Goal: Communication & Community: Answer question/provide support

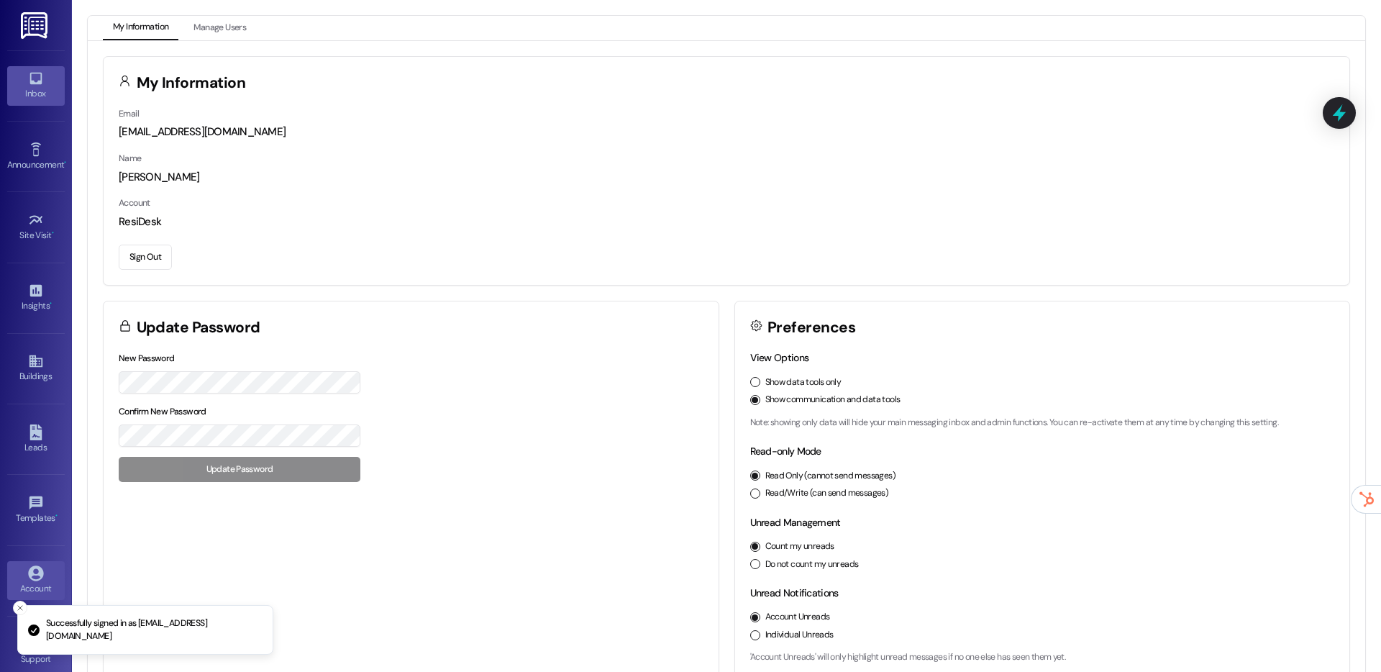
click at [33, 95] on div "Inbox" at bounding box center [36, 93] width 72 height 14
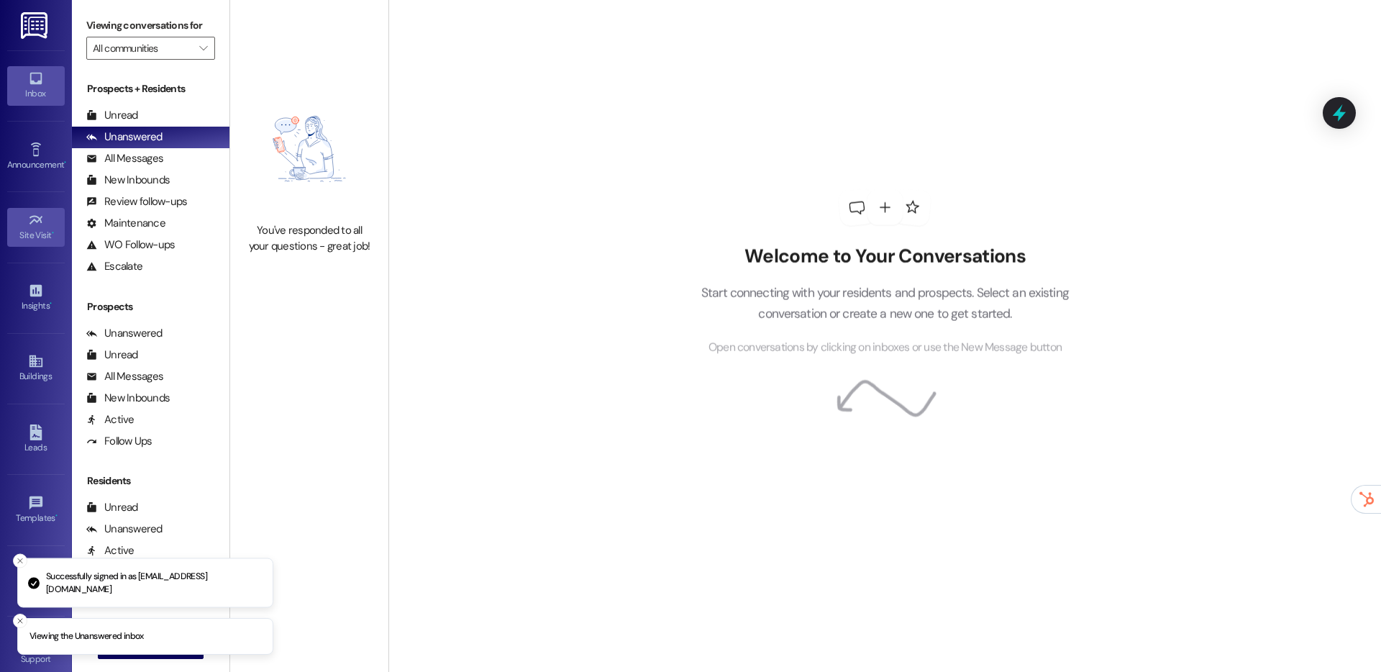
click at [41, 214] on link "Site Visit •" at bounding box center [36, 227] width 58 height 39
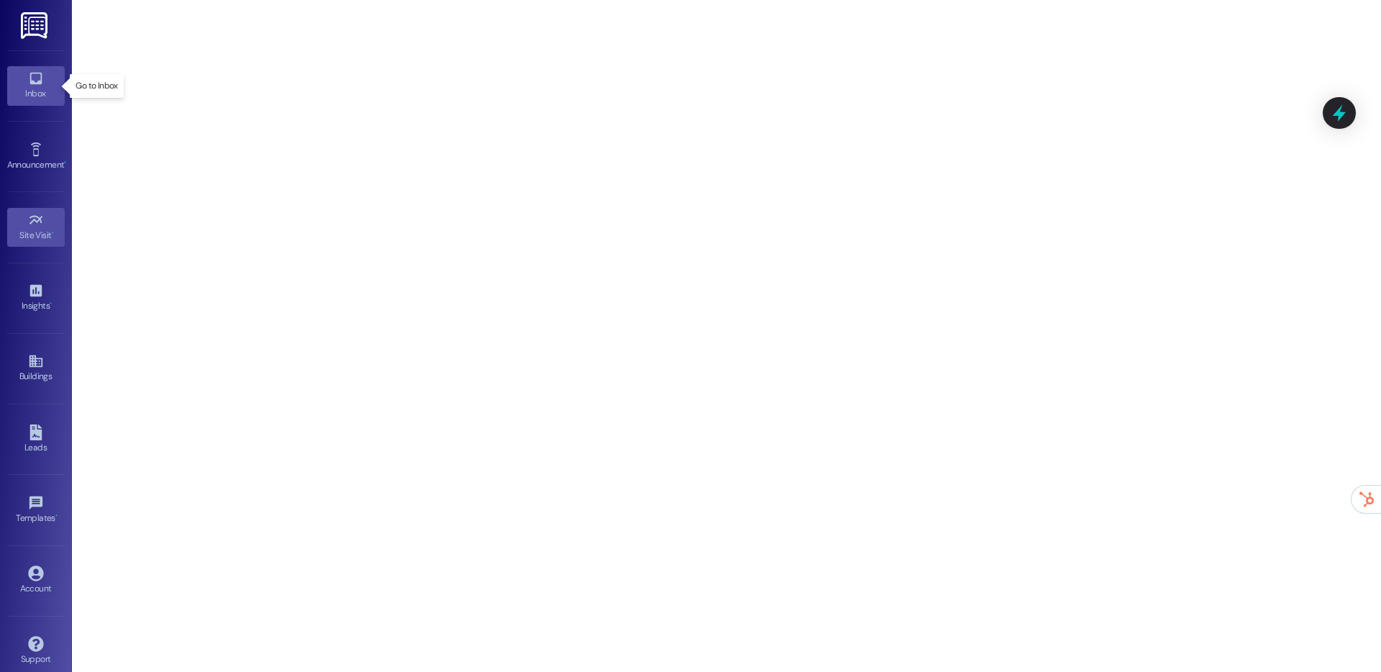
click at [35, 78] on icon at bounding box center [36, 78] width 16 height 16
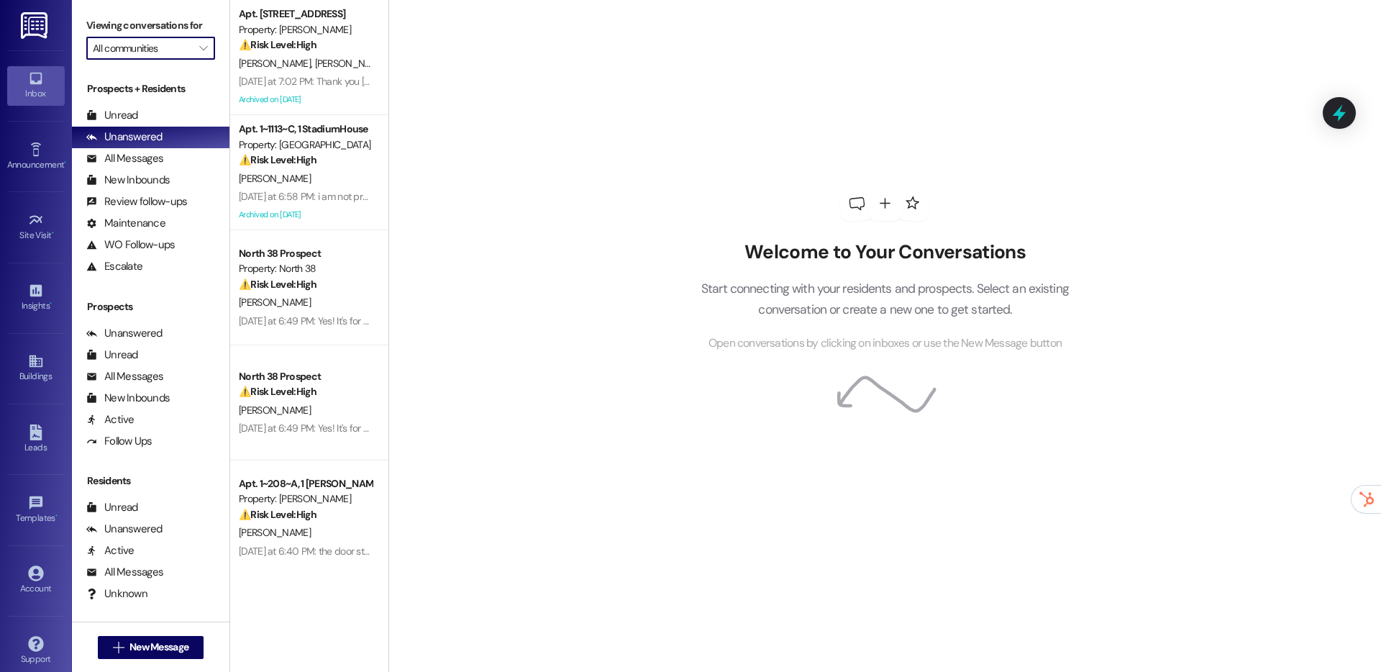
click at [179, 49] on input "All communities" at bounding box center [142, 48] width 99 height 23
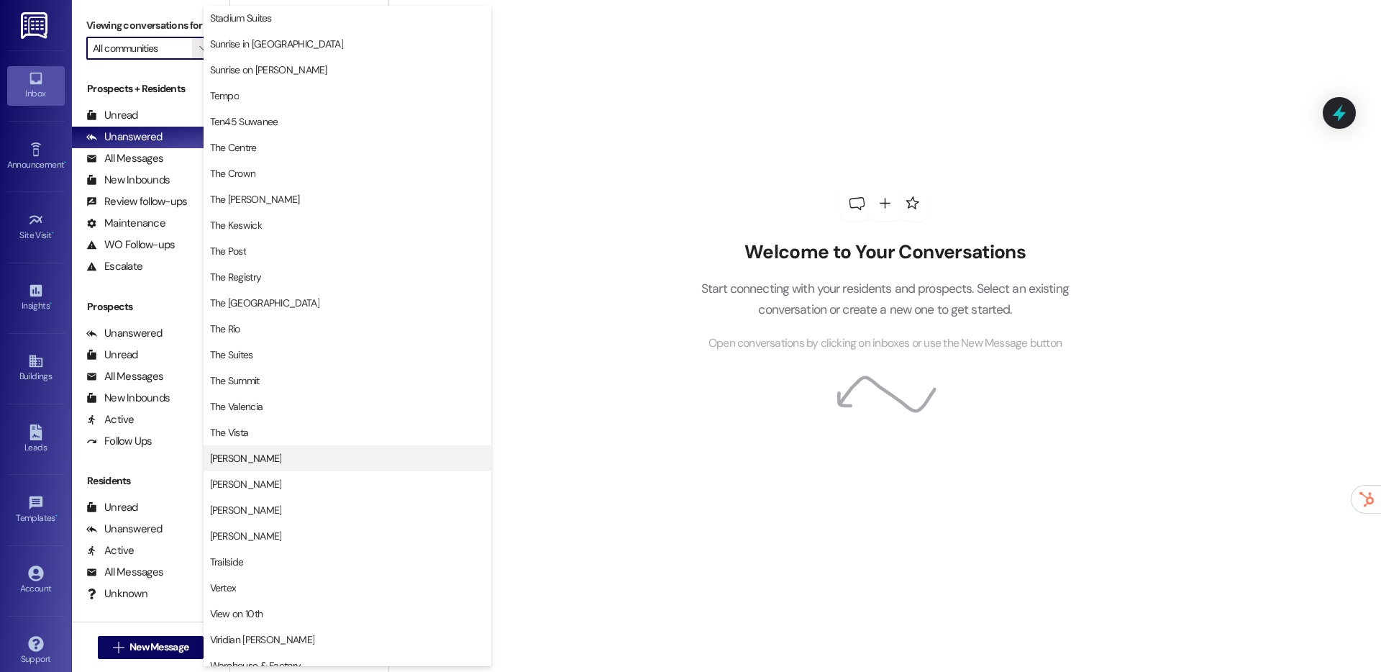
scroll to position [1184, 0]
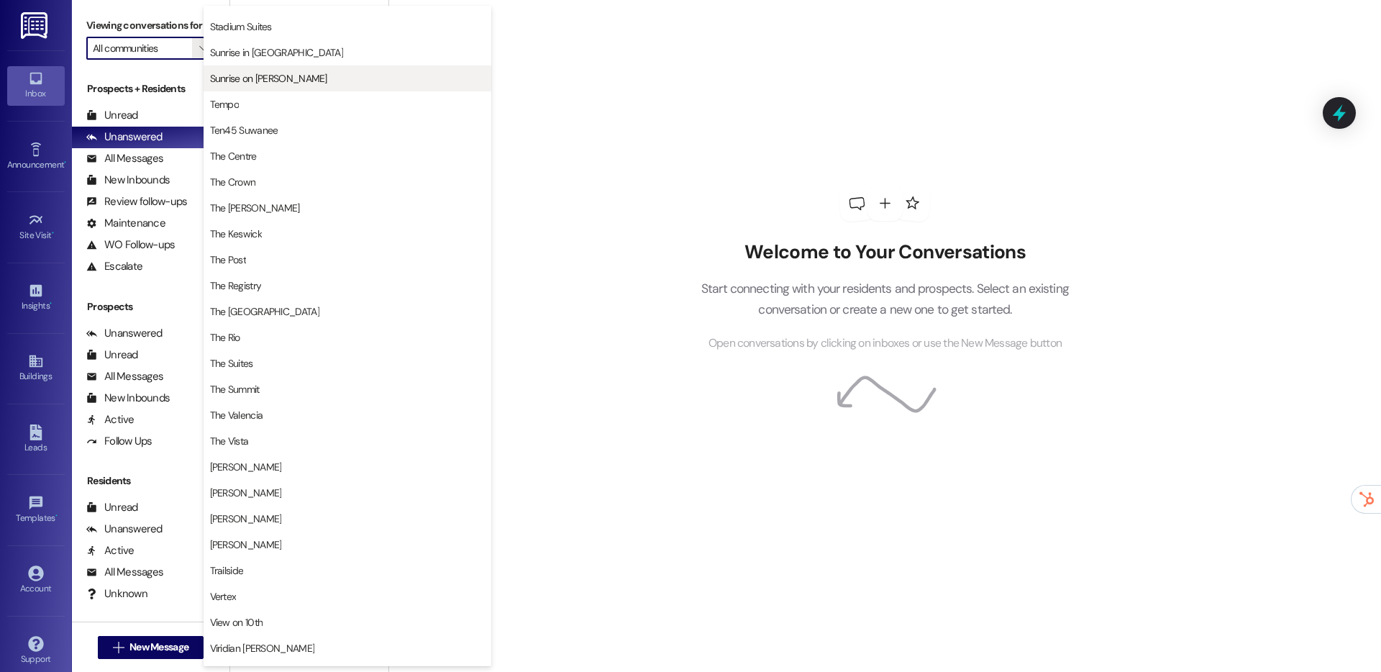
click at [239, 78] on span "Sunrise on [PERSON_NAME]" at bounding box center [268, 78] width 117 height 14
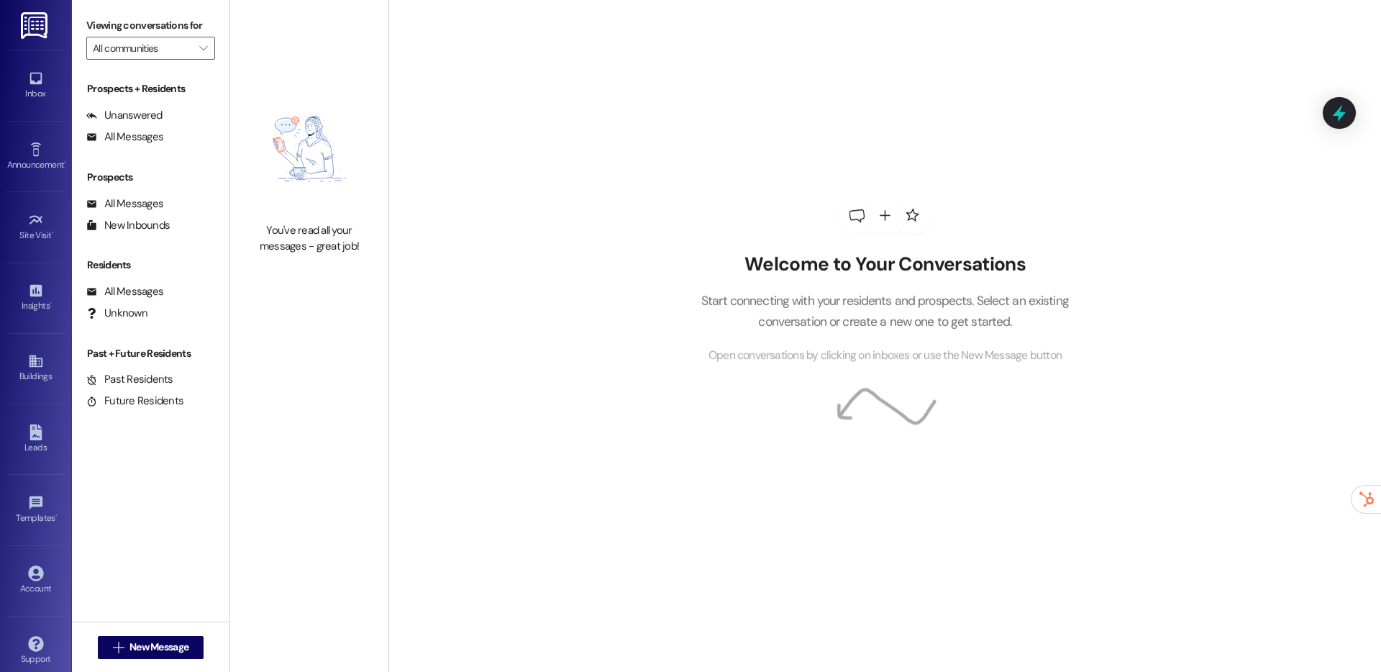
type input "Sunrise on [PERSON_NAME]"
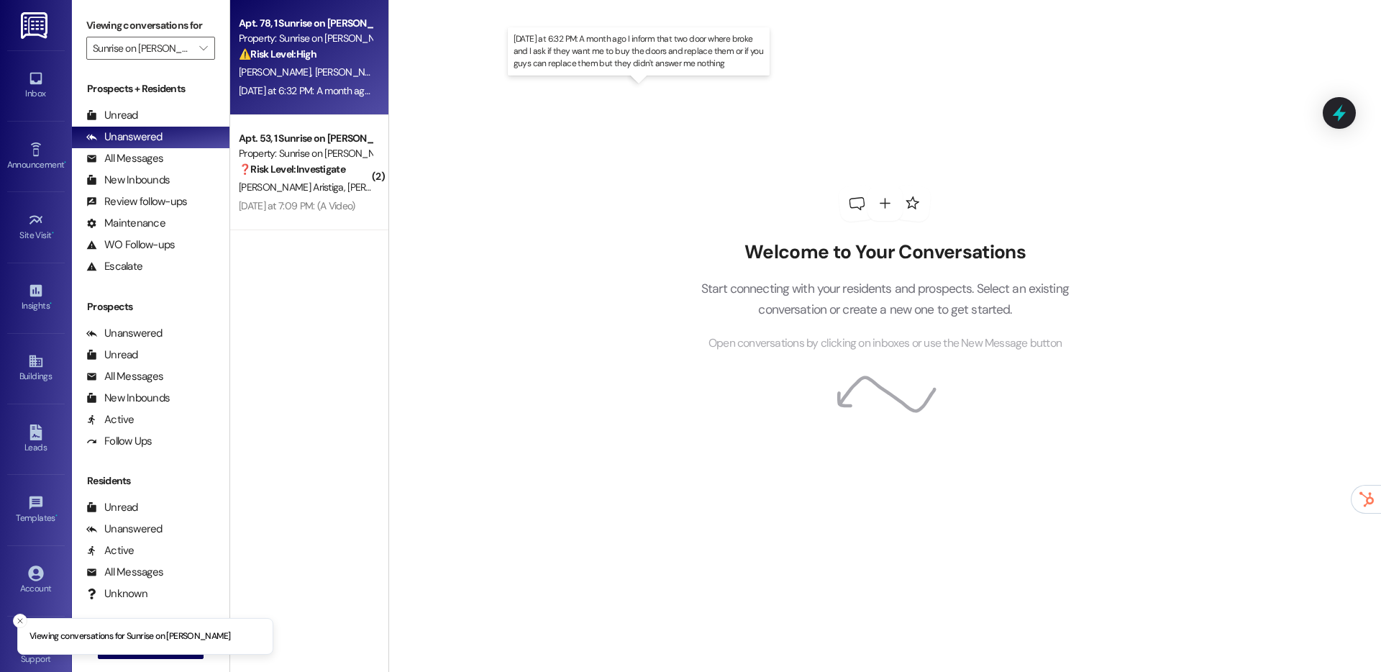
click at [360, 91] on div "[DATE] at 6:32 PM: A month ago I inform that two door where broke and I ask if …" at bounding box center [645, 90] width 812 height 13
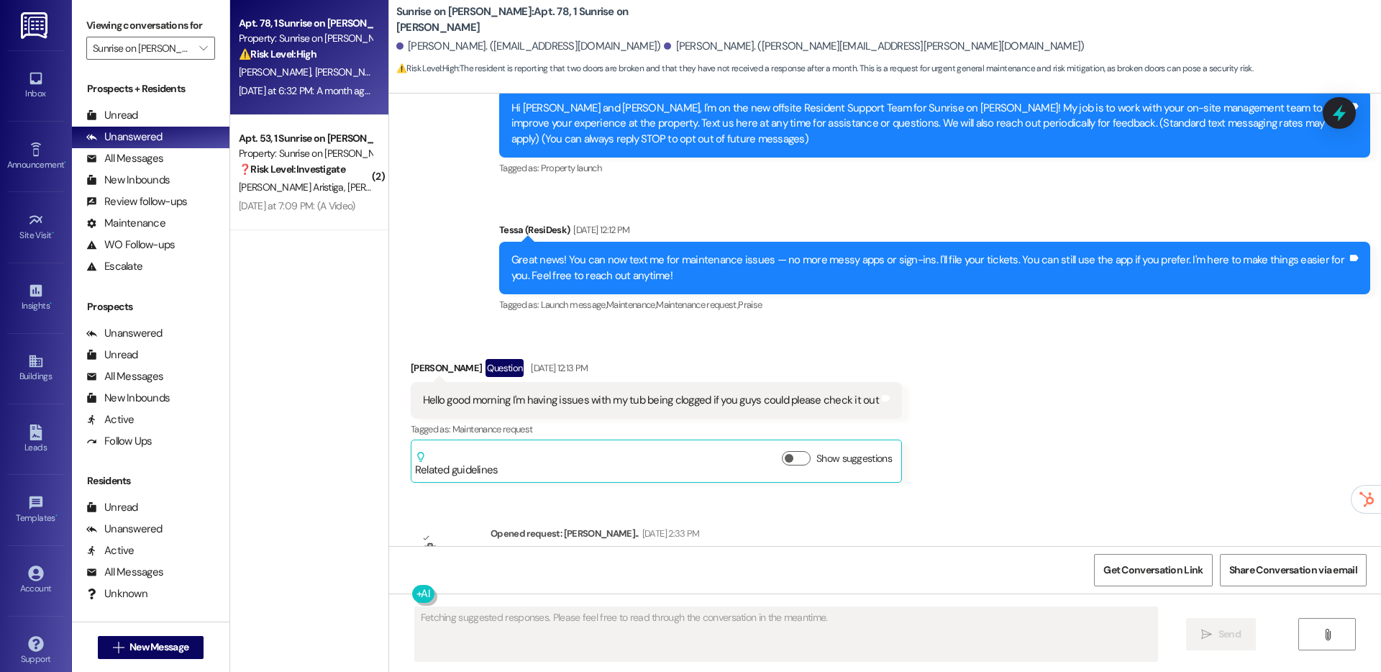
scroll to position [2848, 0]
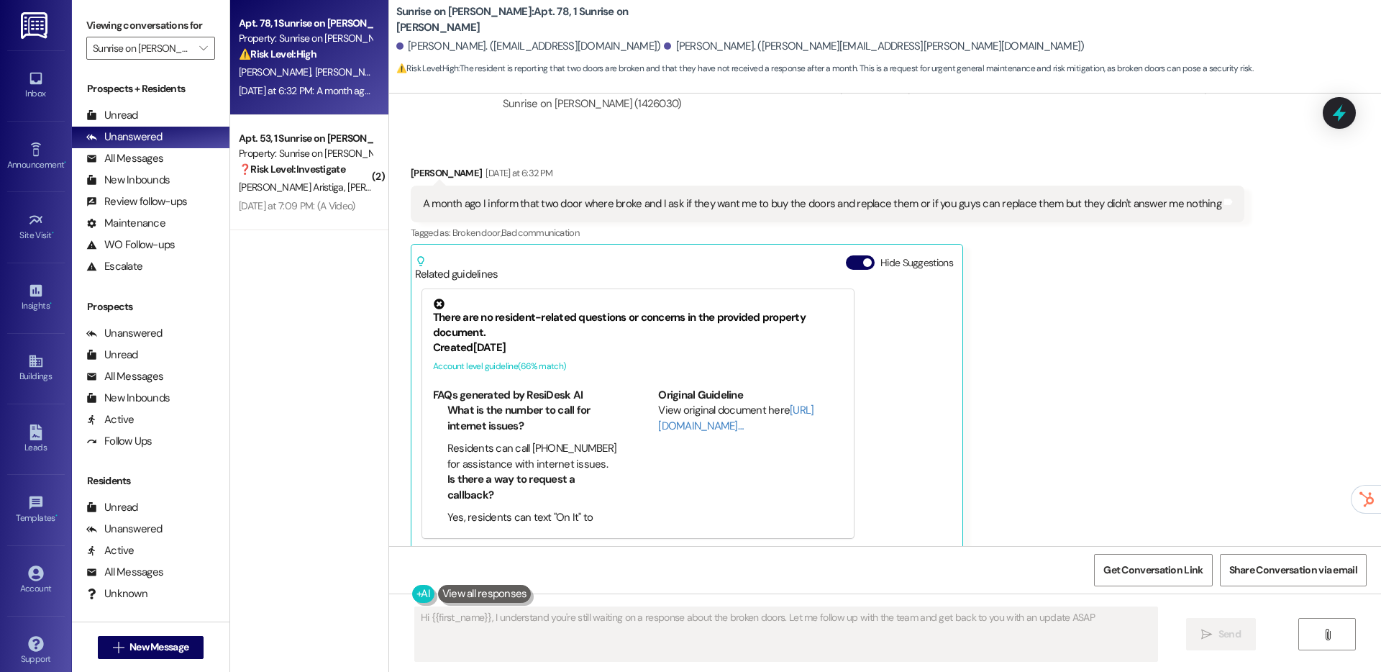
type textarea "Hi {{first_name}}, I understand you're still waiting on a response about the br…"
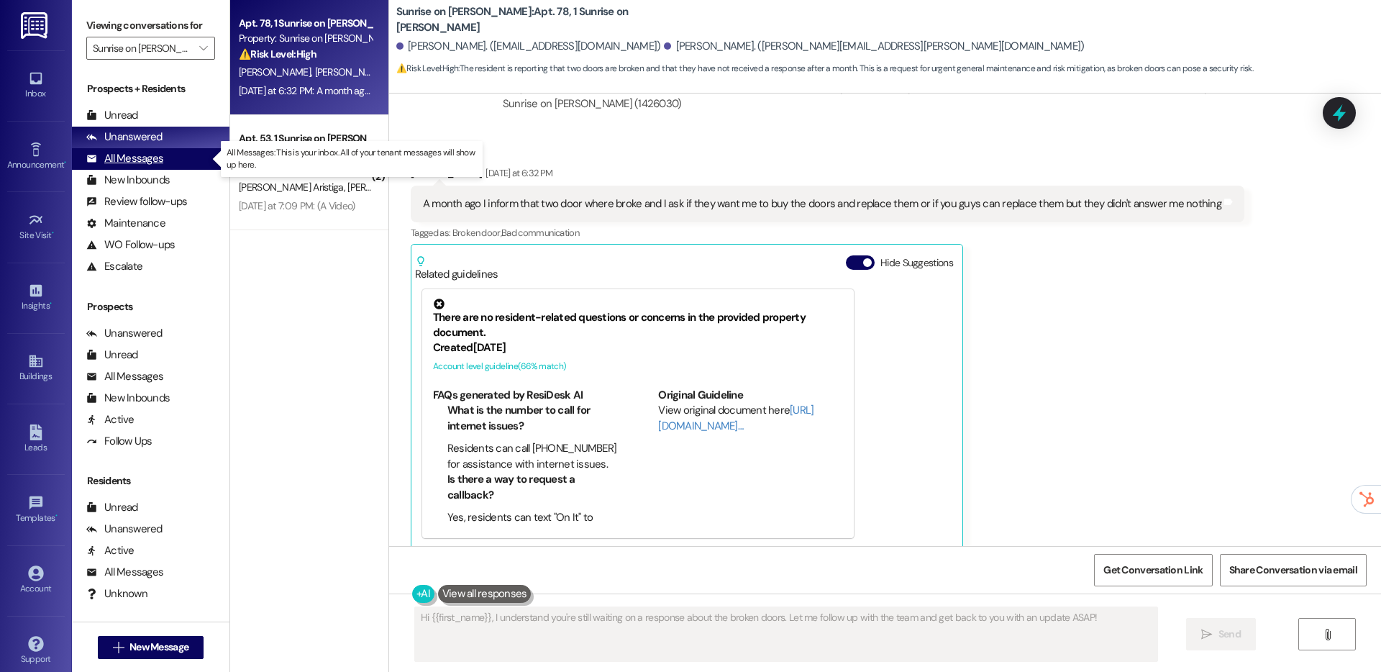
click at [132, 157] on div "All Messages" at bounding box center [124, 158] width 77 height 15
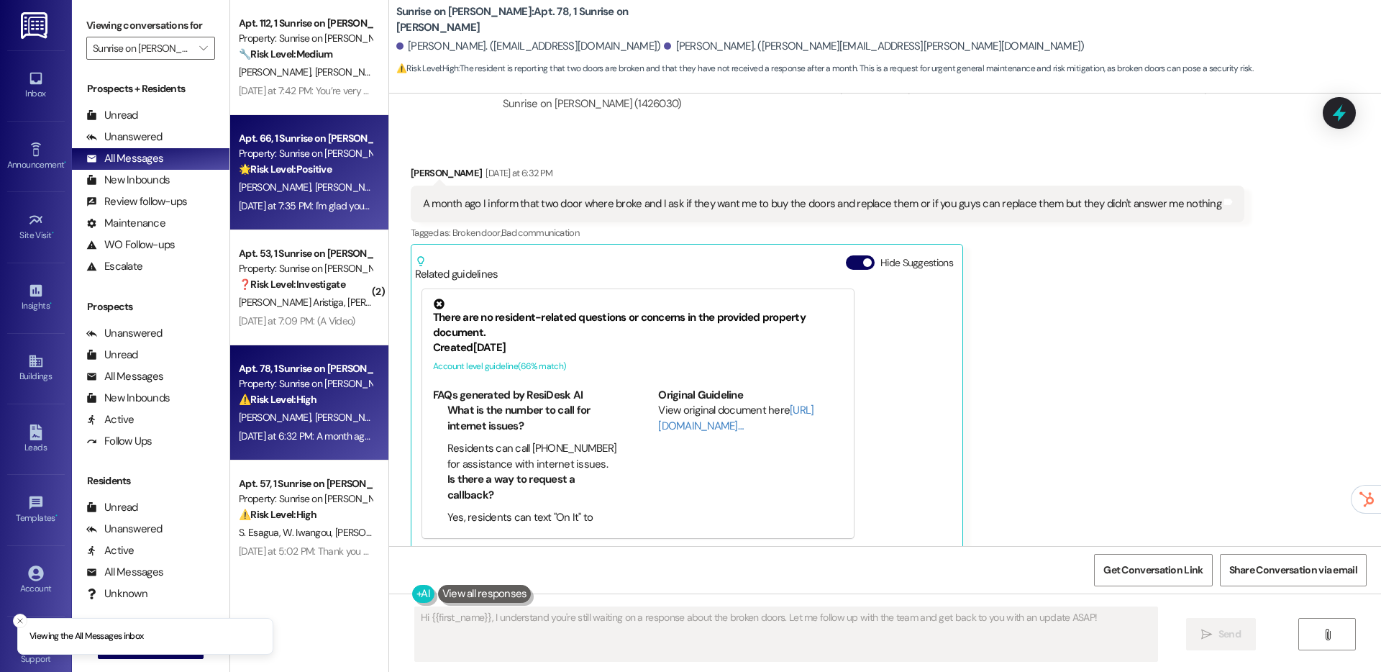
click at [285, 163] on strong "🌟 Risk Level: Positive" at bounding box center [285, 169] width 93 height 13
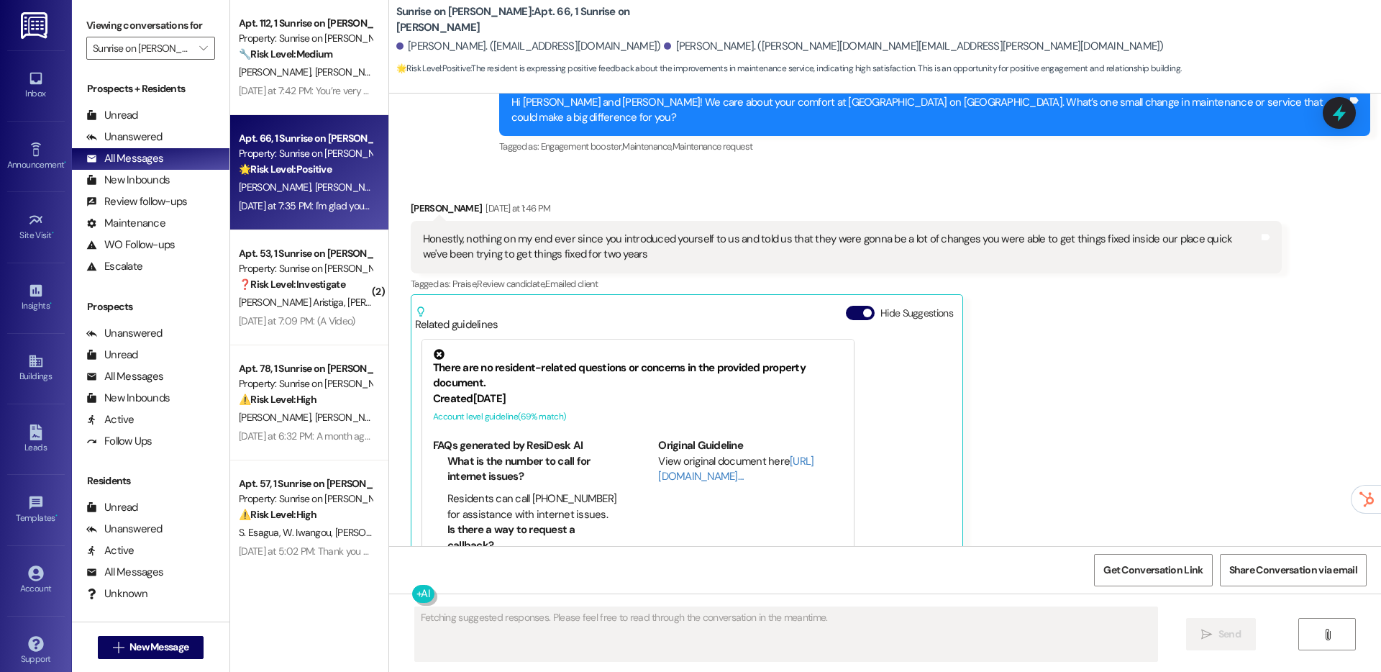
scroll to position [9714, 0]
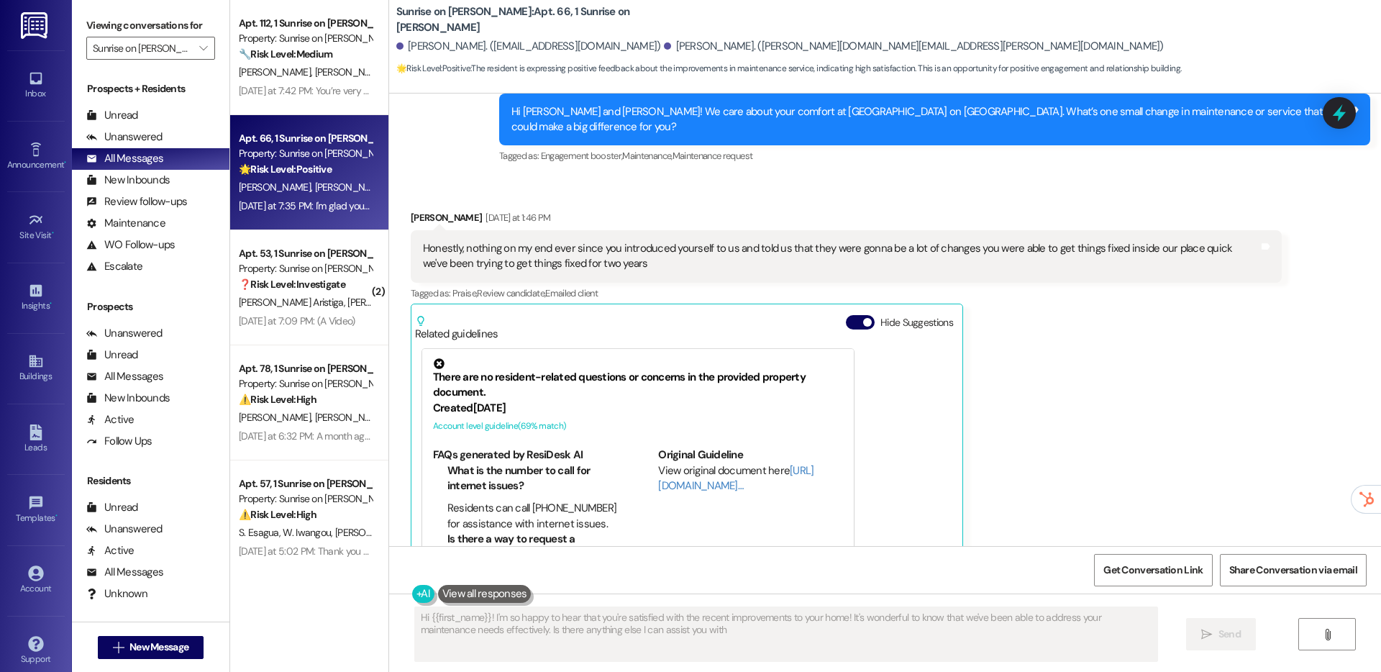
type textarea "Hi {{first_name}}! I'm so happy to hear that you're satisfied with the recent i…"
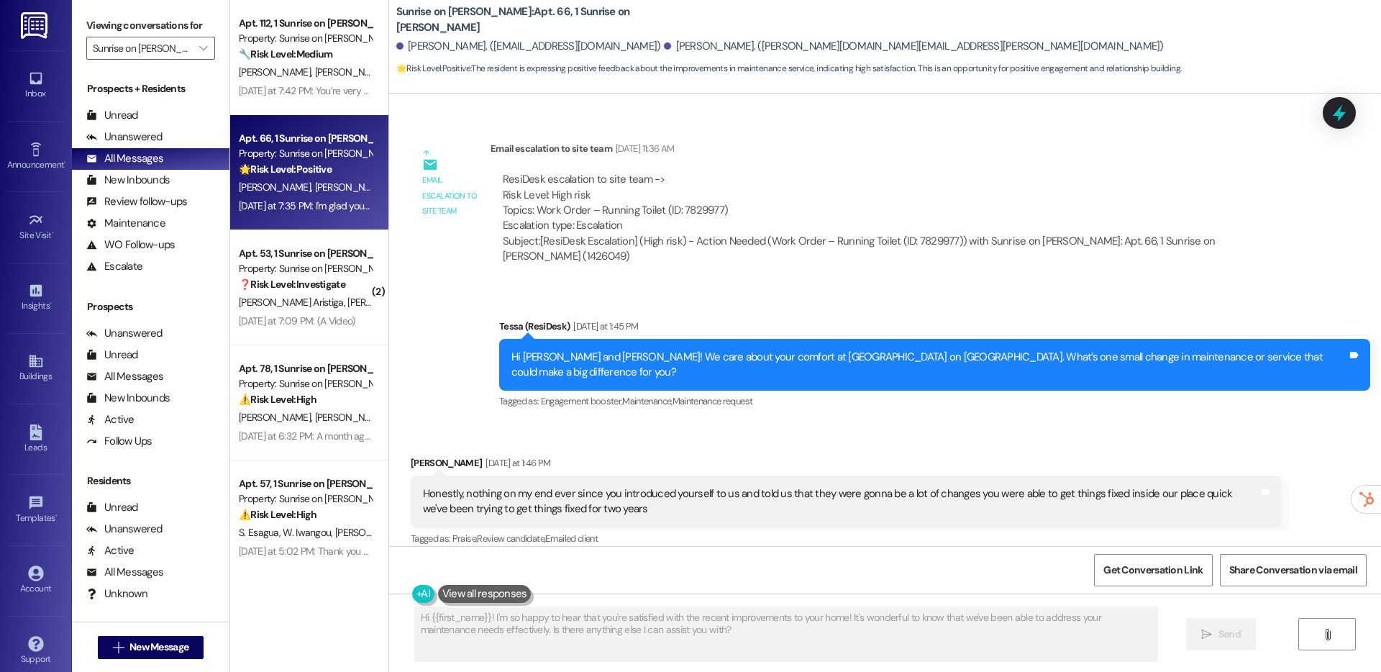
scroll to position [9460, 0]
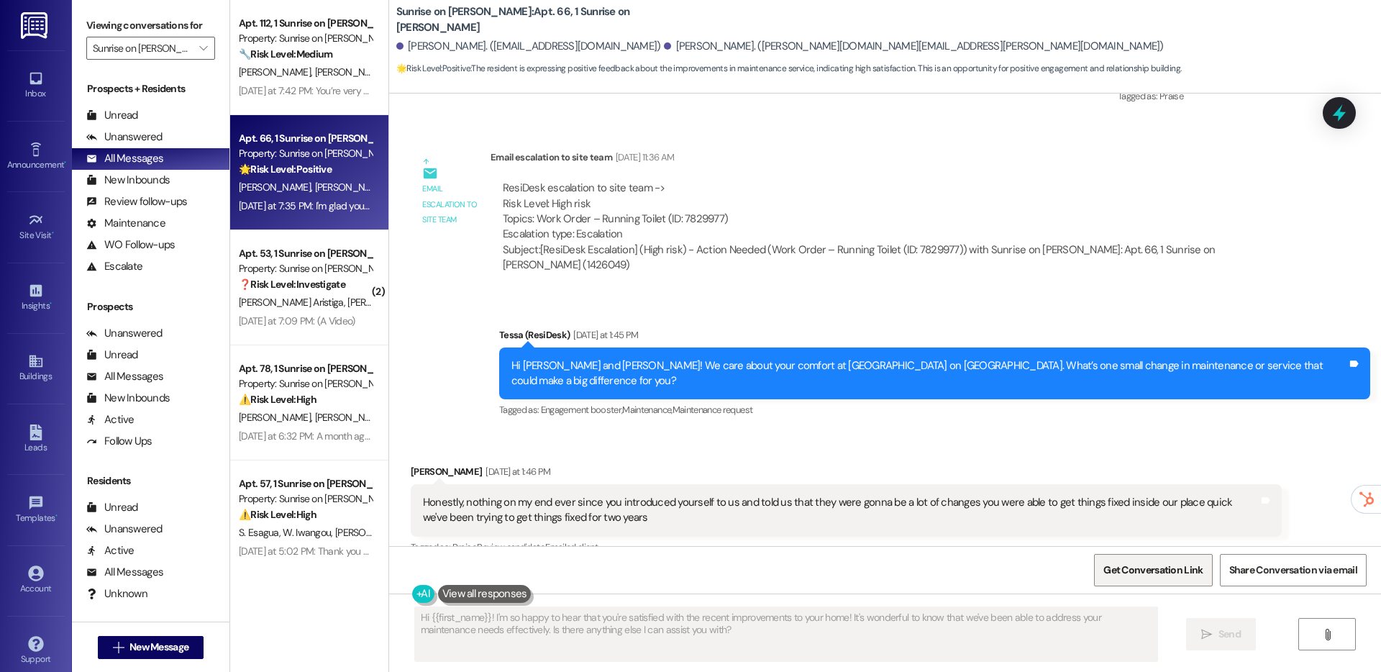
click at [1164, 577] on span "Get Conversation Link" at bounding box center [1152, 569] width 105 height 31
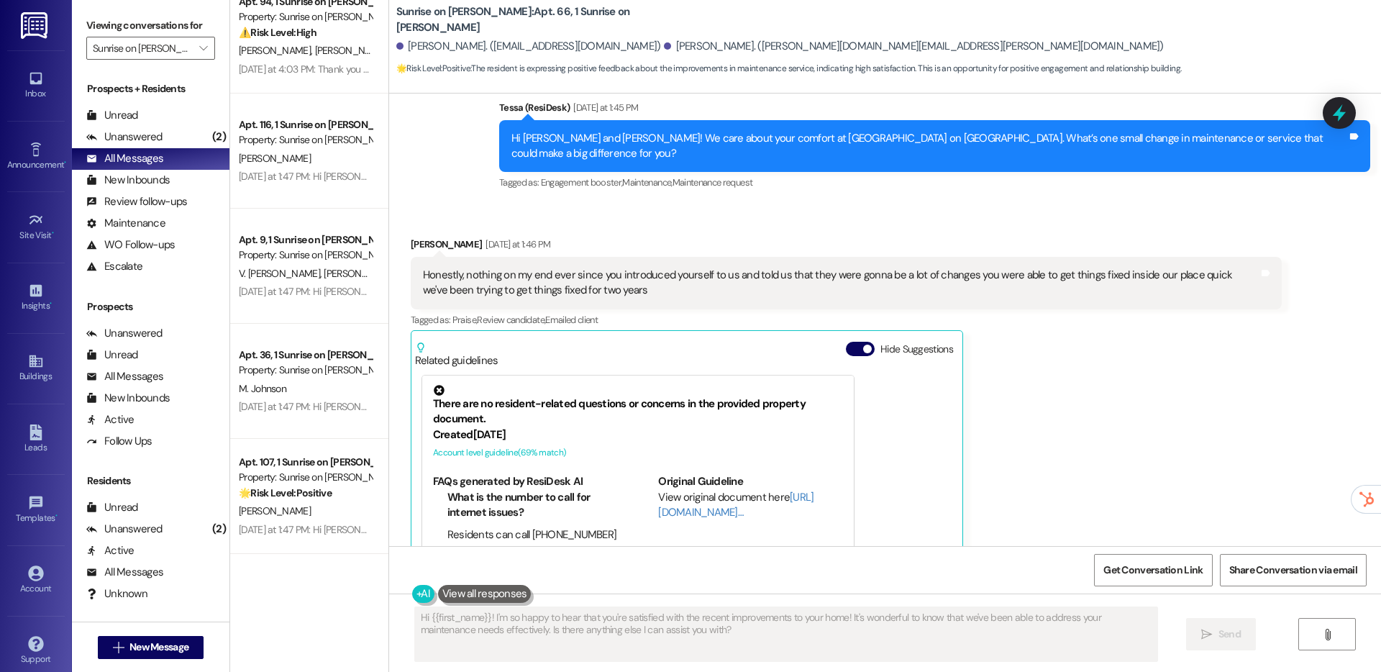
scroll to position [946, 0]
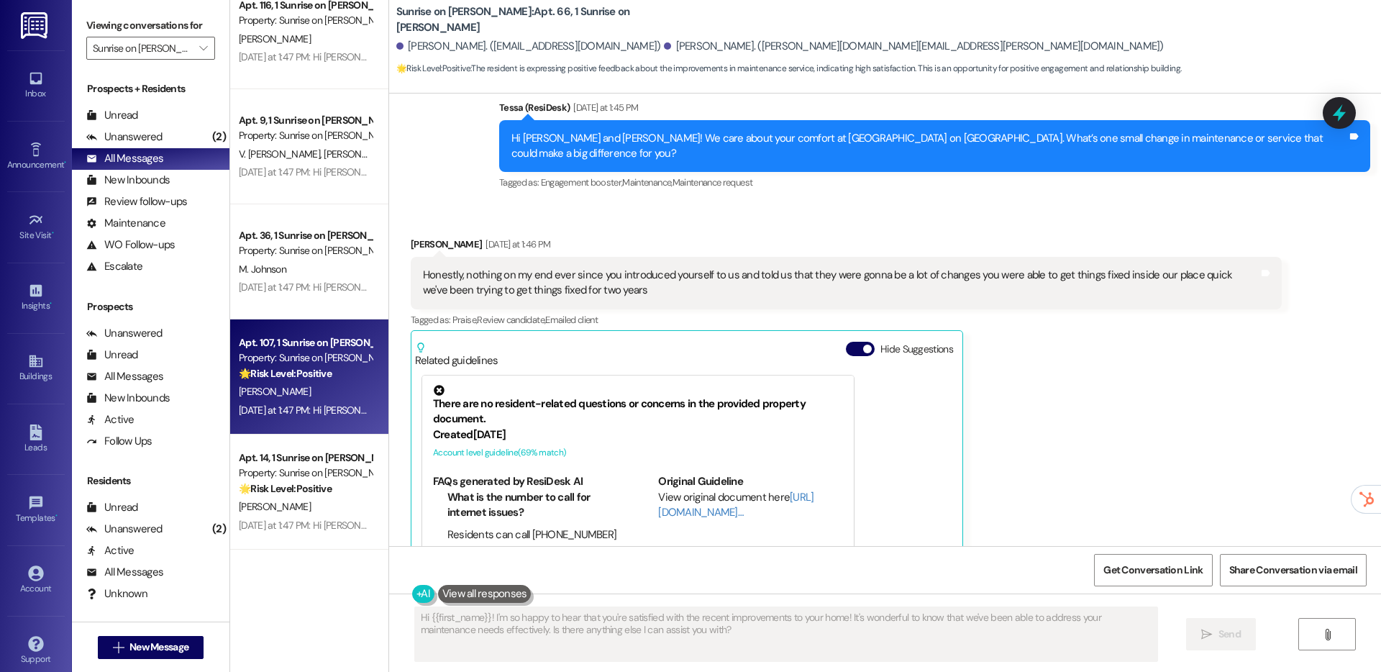
click at [267, 389] on div "[PERSON_NAME]" at bounding box center [305, 392] width 136 height 18
type textarea "Fetching suggested responses. Please feel free to read through the conversation…"
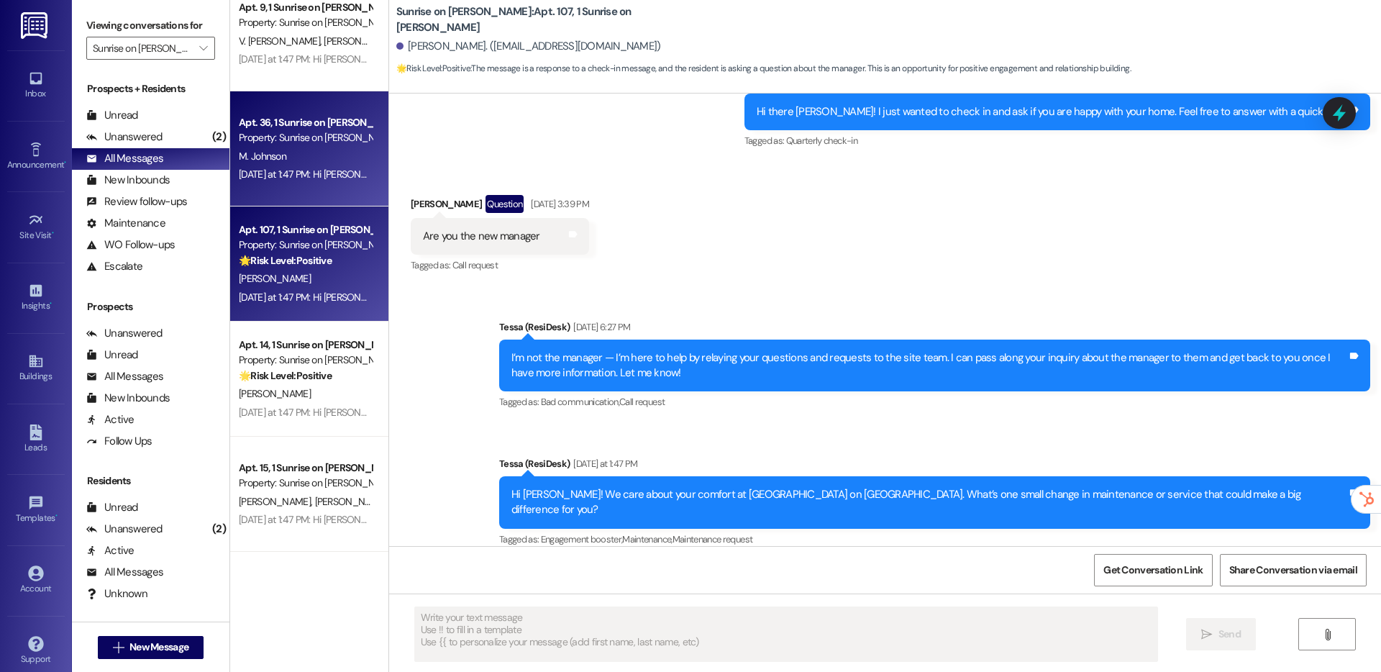
scroll to position [1094, 0]
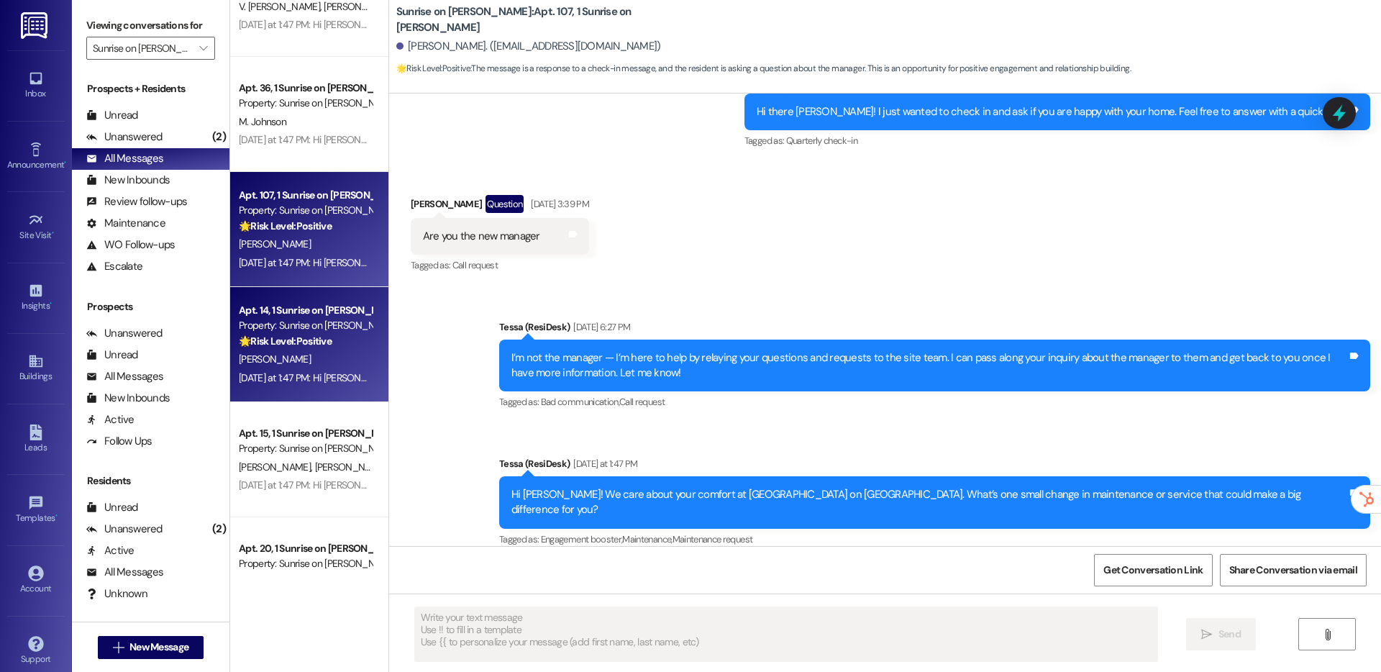
click at [320, 391] on div "Apt. 14, 1 Sunrise on [PERSON_NAME] Property: Sunrise on [PERSON_NAME] 🌟 Risk L…" at bounding box center [309, 344] width 158 height 115
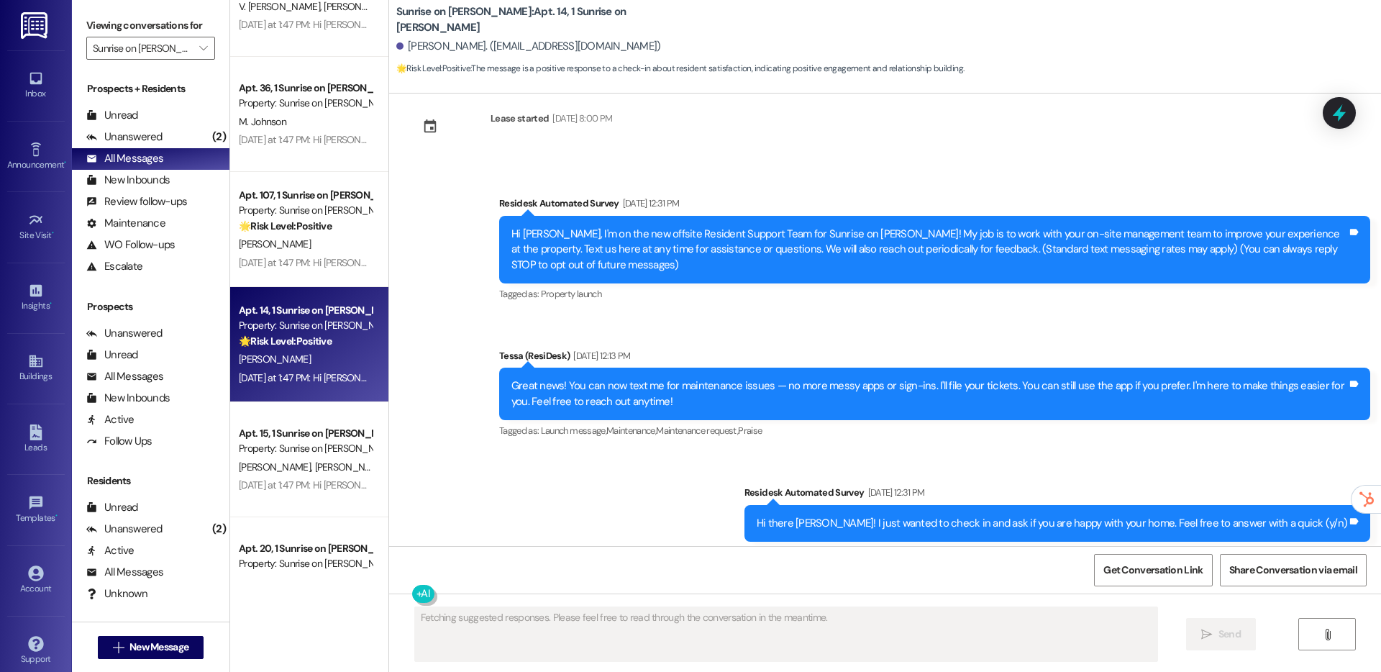
scroll to position [414, 0]
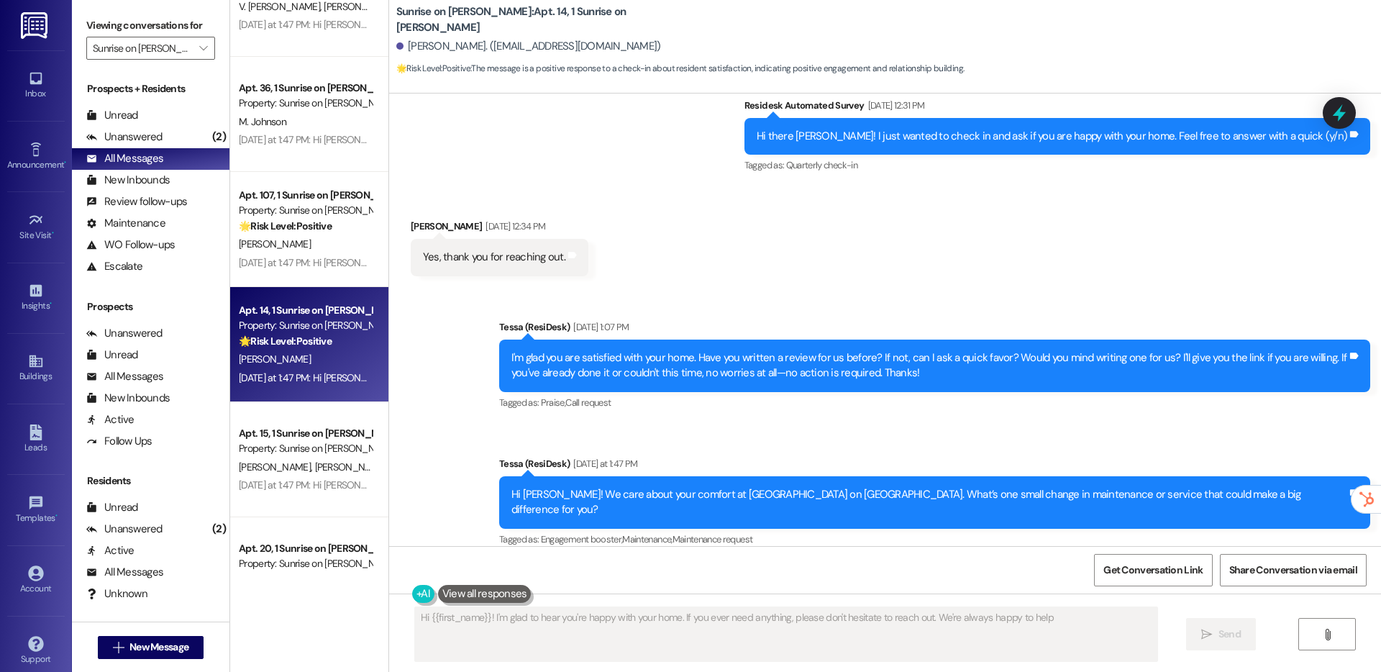
type textarea "Hi {{first_name}}! I'm glad to hear you're happy with your home. If you ever ne…"
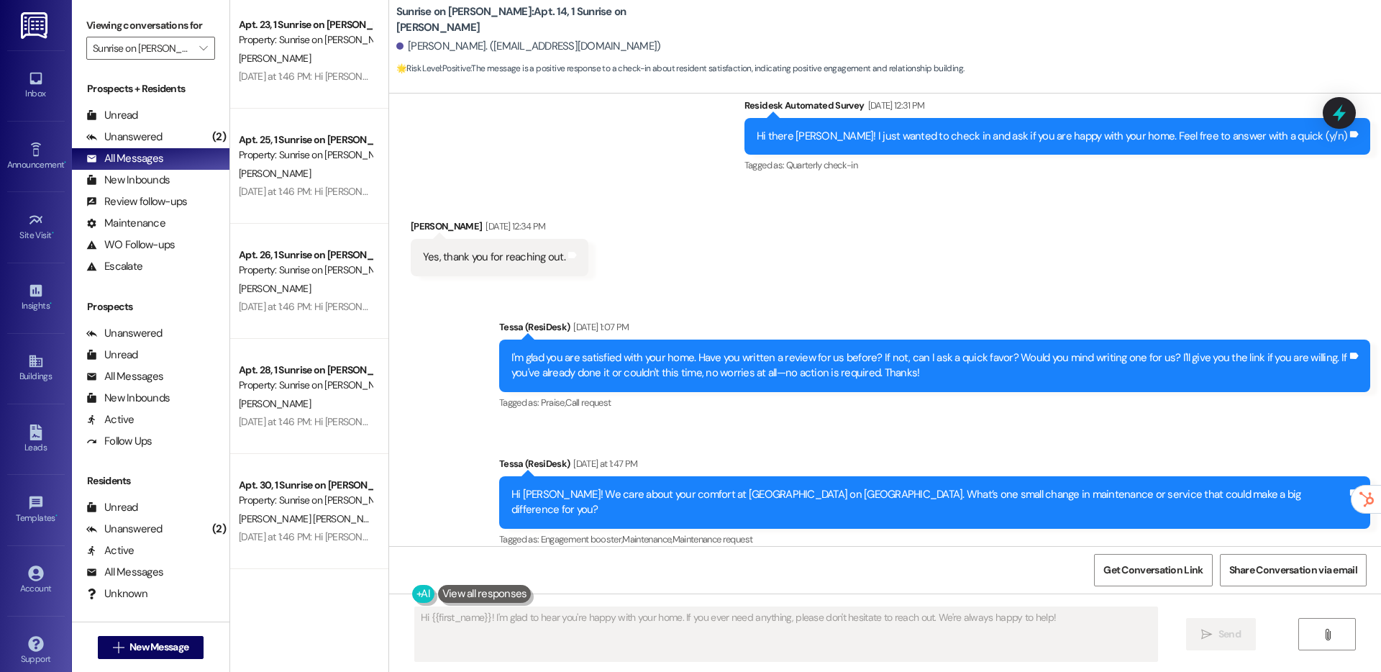
scroll to position [2078, 0]
click at [159, 44] on input "Sunrise on [PERSON_NAME]" at bounding box center [142, 48] width 99 height 23
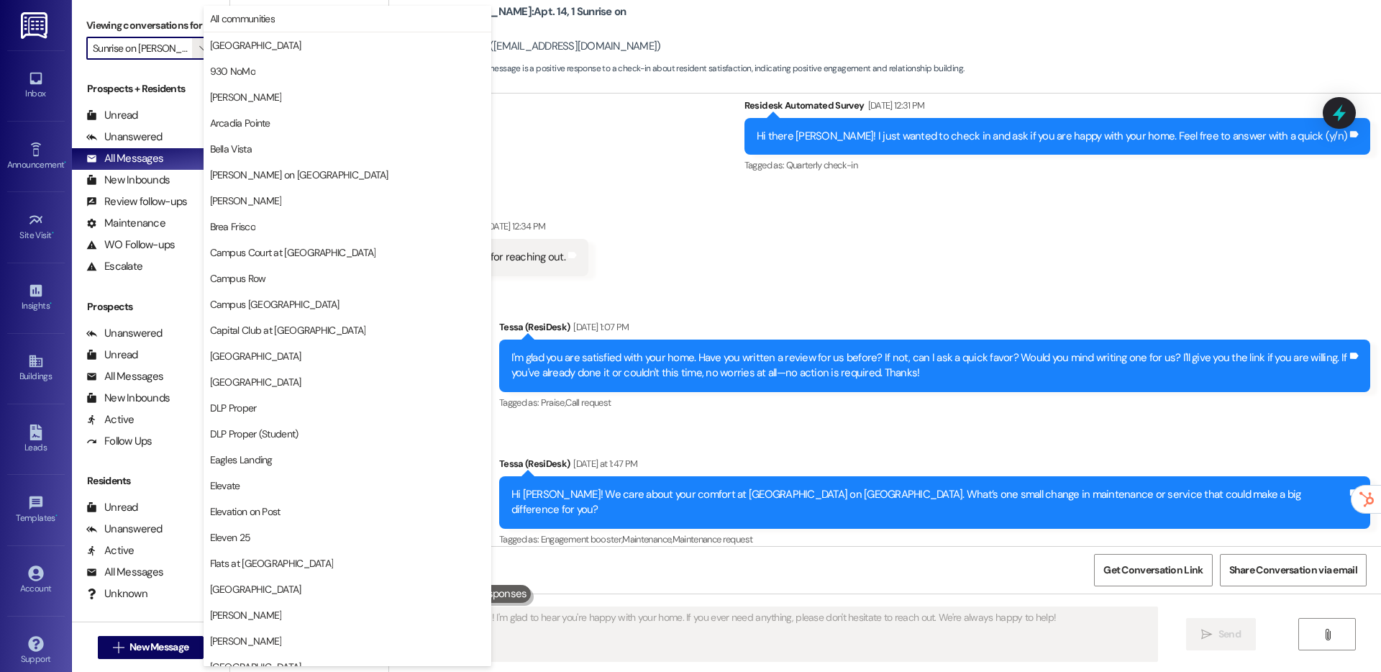
scroll to position [1003, 0]
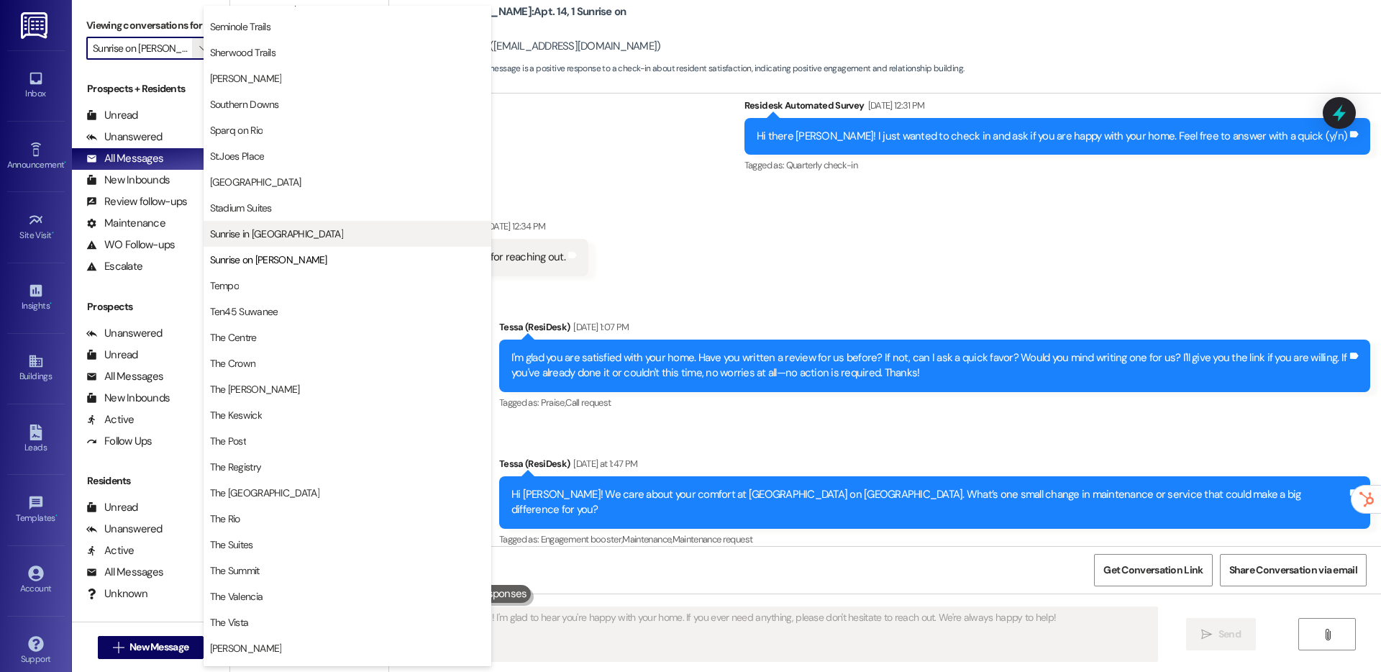
click at [286, 229] on span "Sunrise in [GEOGRAPHIC_DATA]" at bounding box center [276, 234] width 133 height 14
type input "Sunrise in [GEOGRAPHIC_DATA]"
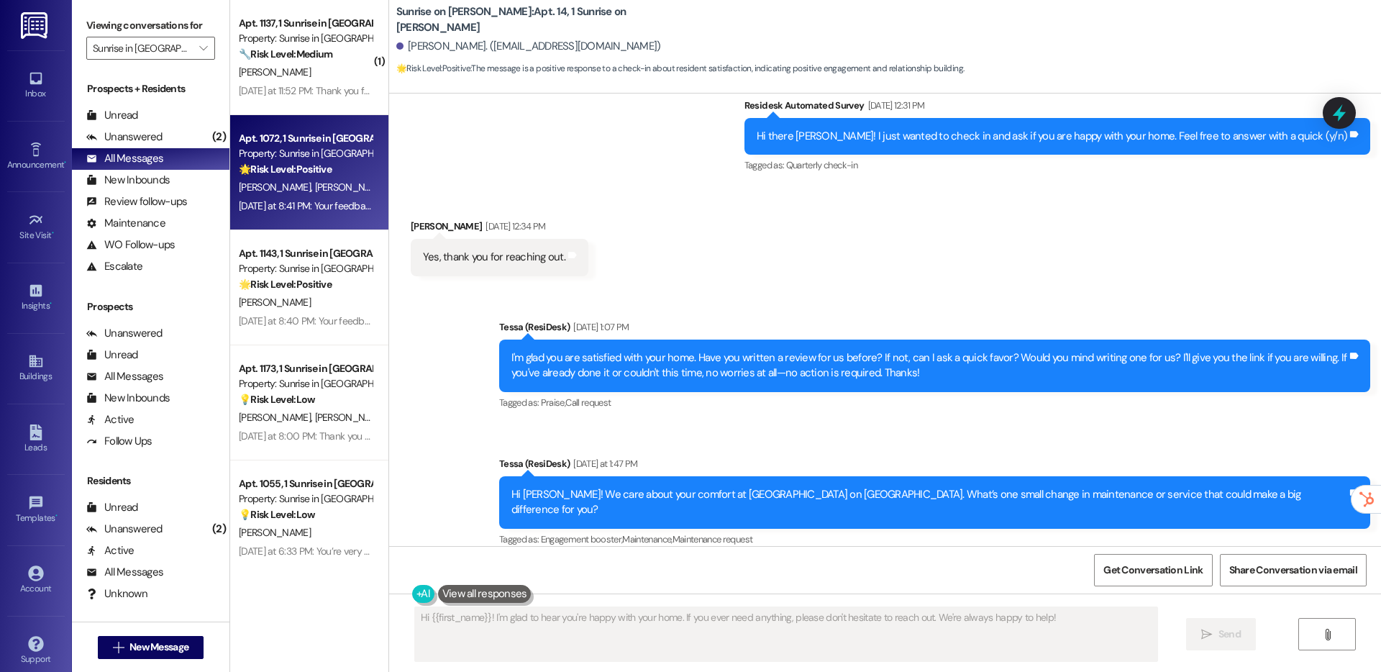
click at [296, 176] on div "🌟 Risk Level: Positive The resident responded positively to a check-in message,…" at bounding box center [305, 169] width 133 height 15
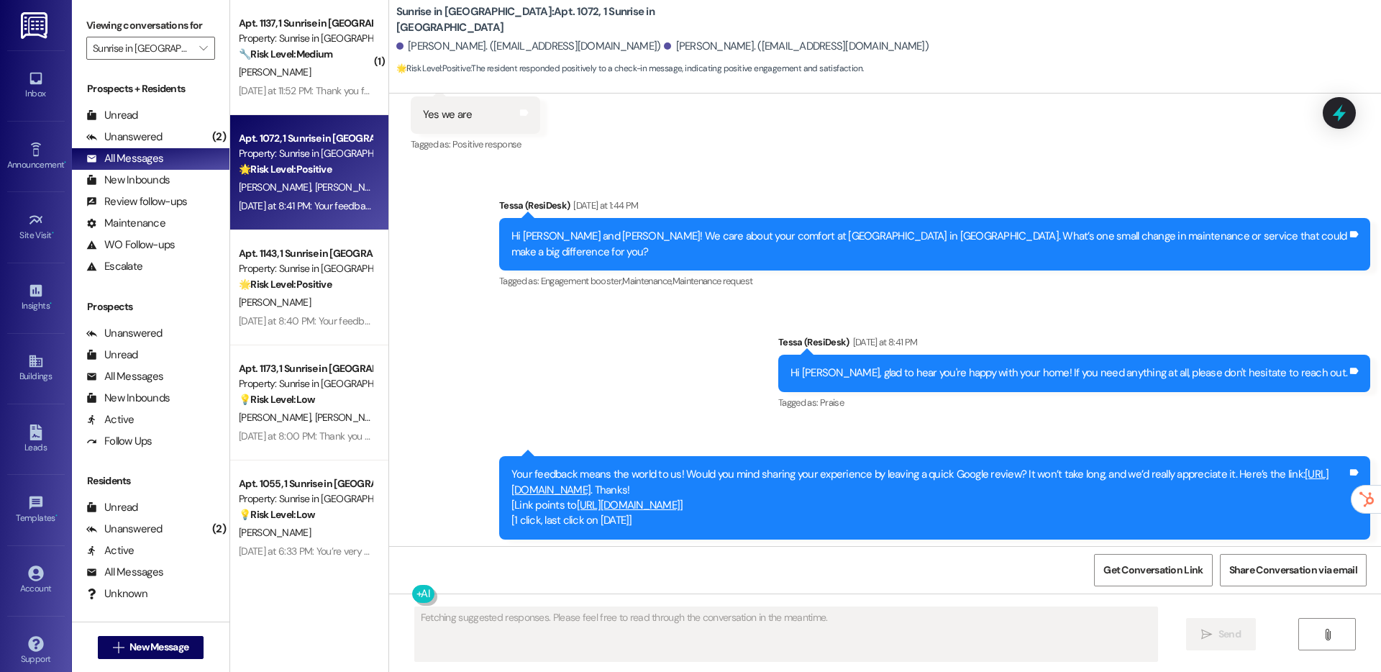
scroll to position [567, 0]
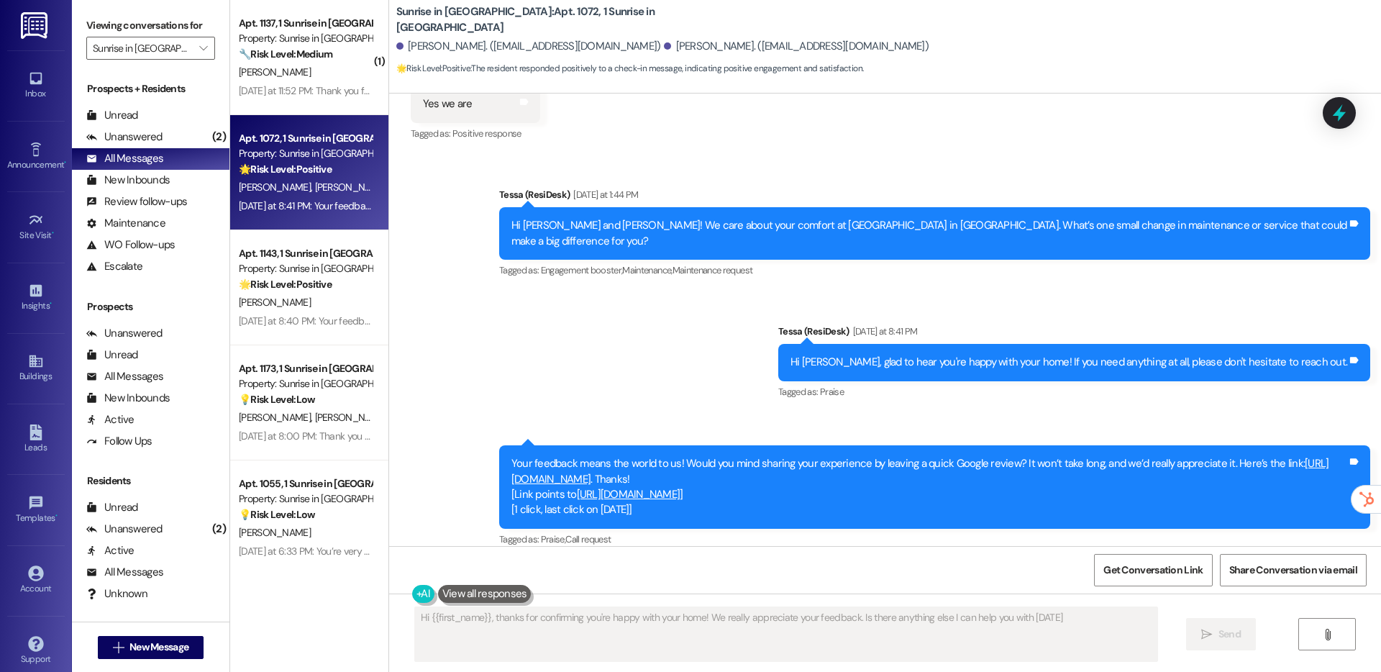
type textarea "Hi {{first_name}}, thanks for confirming you're happy with your home! We really…"
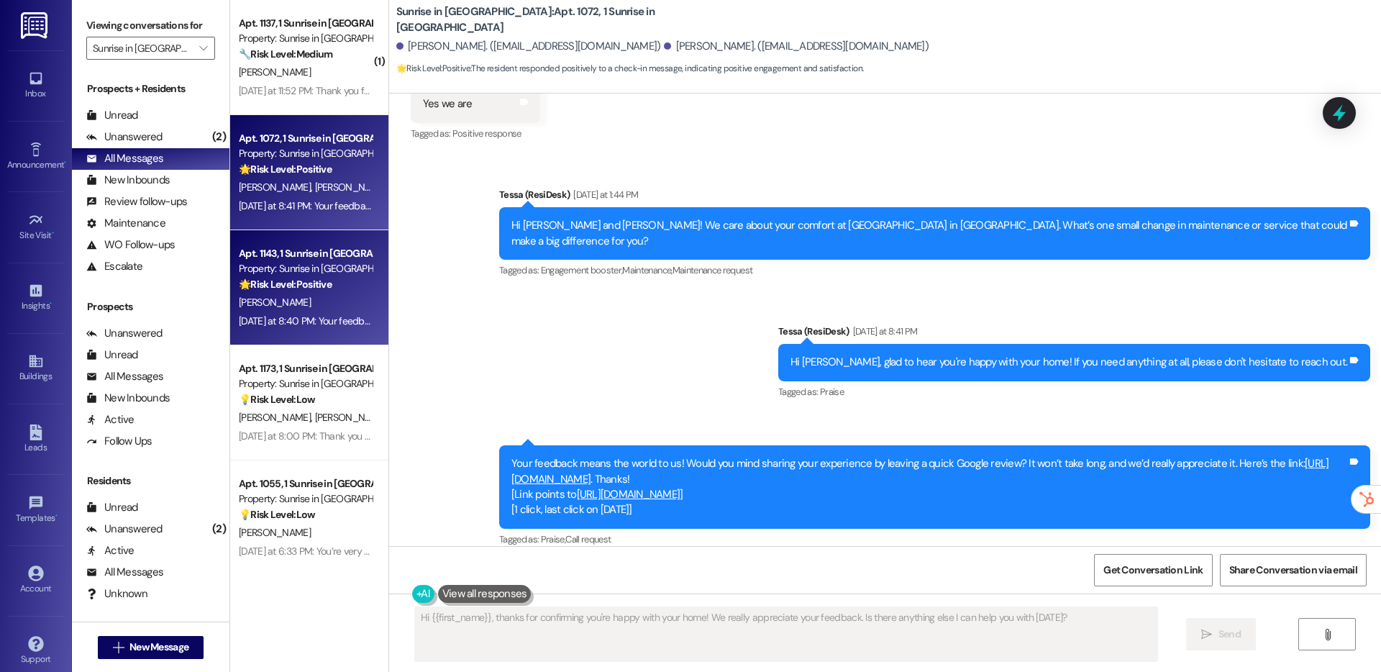
click at [284, 291] on div "🌟 Risk Level: Positive The resident responded positively to a check-in message,…" at bounding box center [305, 284] width 133 height 15
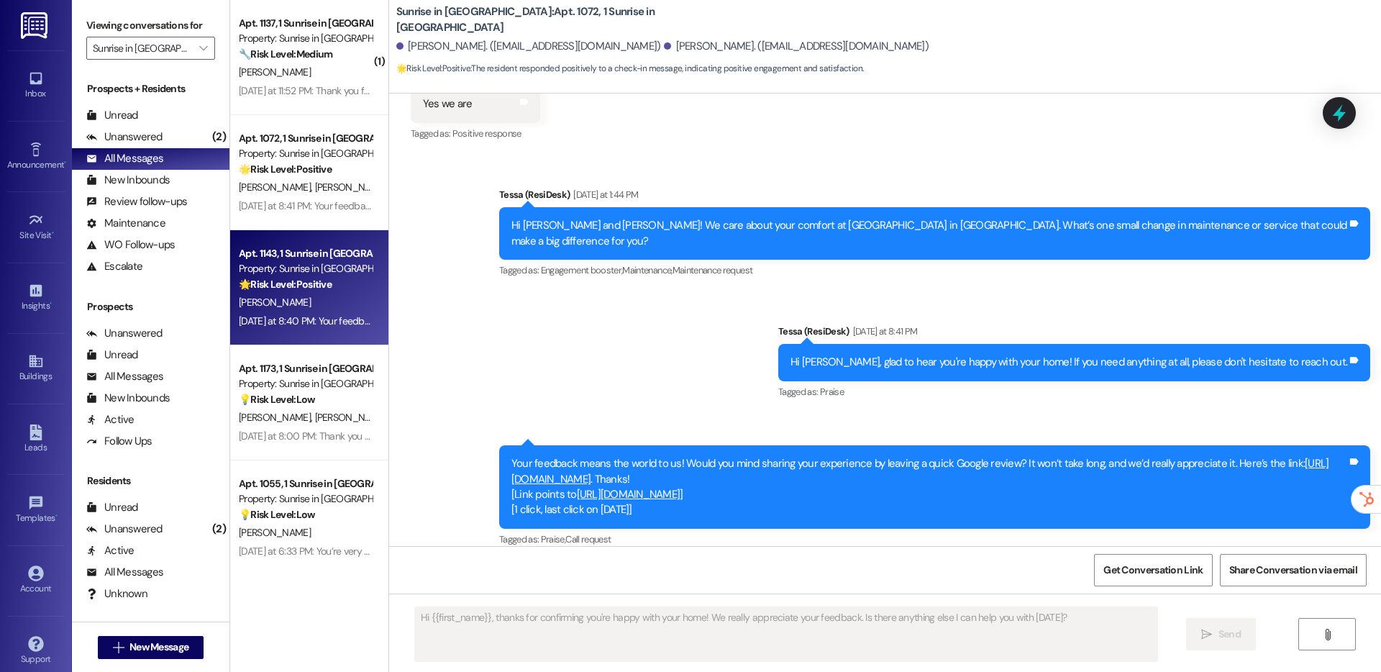
type textarea "Fetching suggested responses. Please feel free to read through the conversation…"
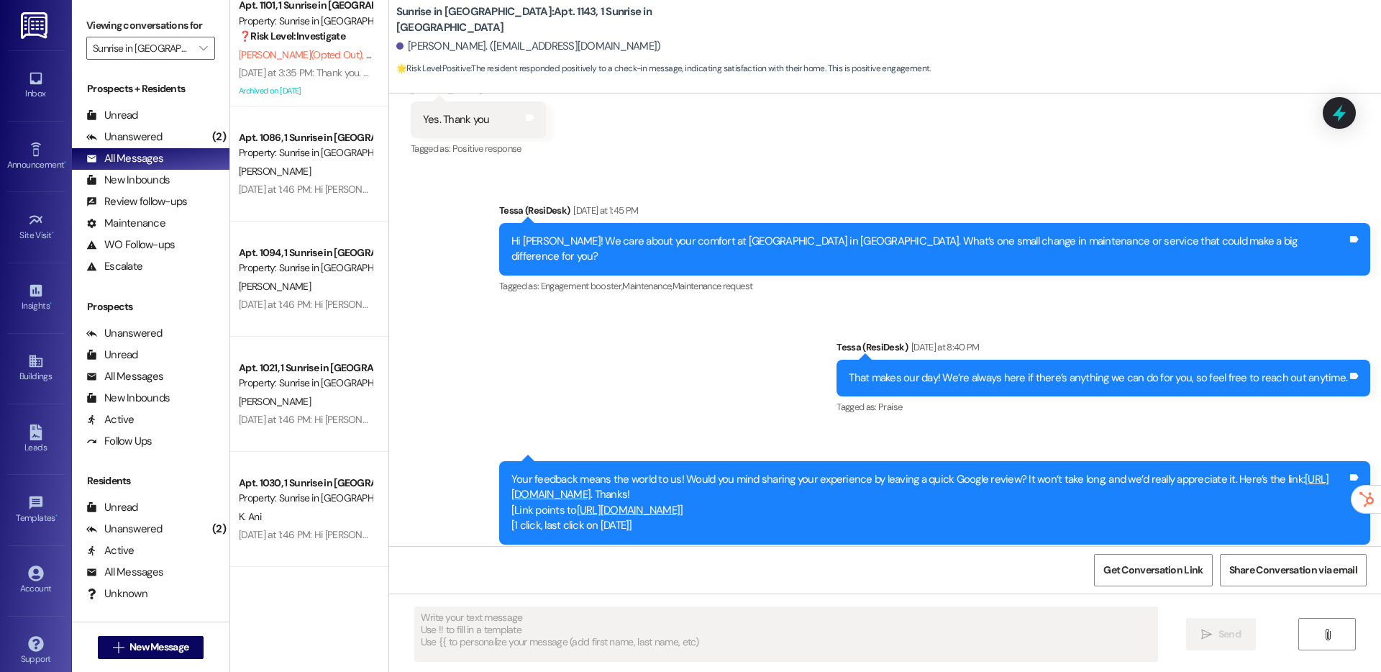
scroll to position [0, 0]
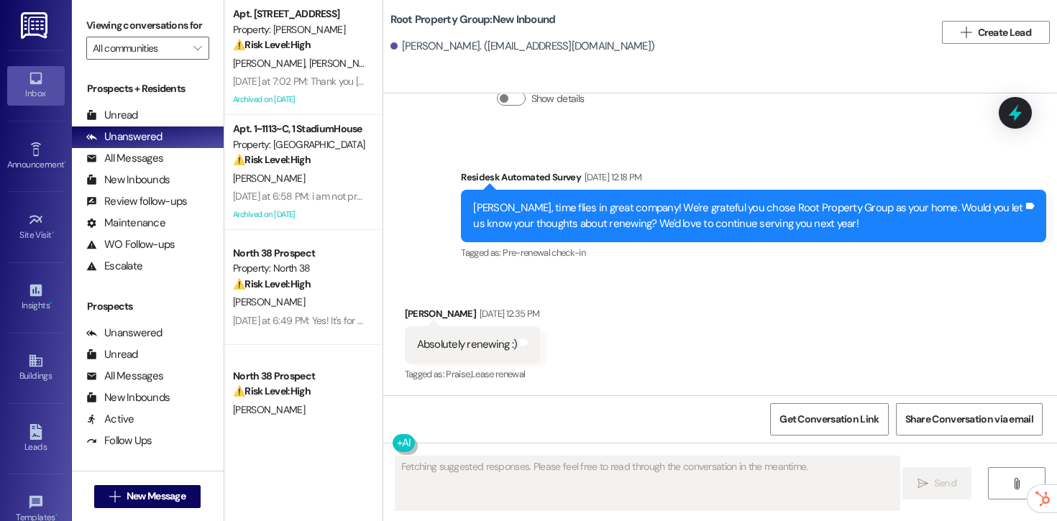
scroll to position [293, 0]
type textarea "Hi {{first_name}}! Thanks for checking in! Yes, everything was completed to my …"
